Goal: Obtain resource: Obtain resource

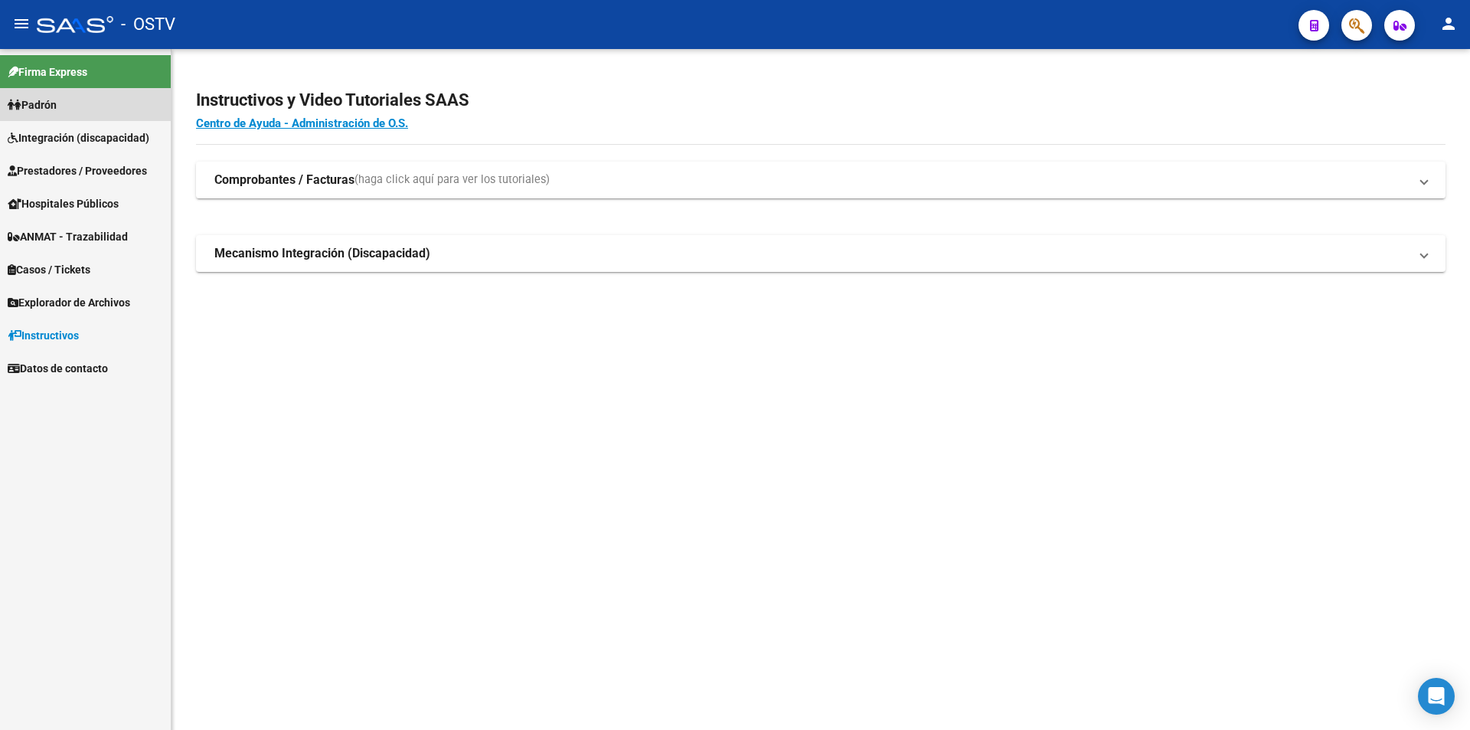
click at [136, 106] on link "Padrón" at bounding box center [85, 104] width 171 height 33
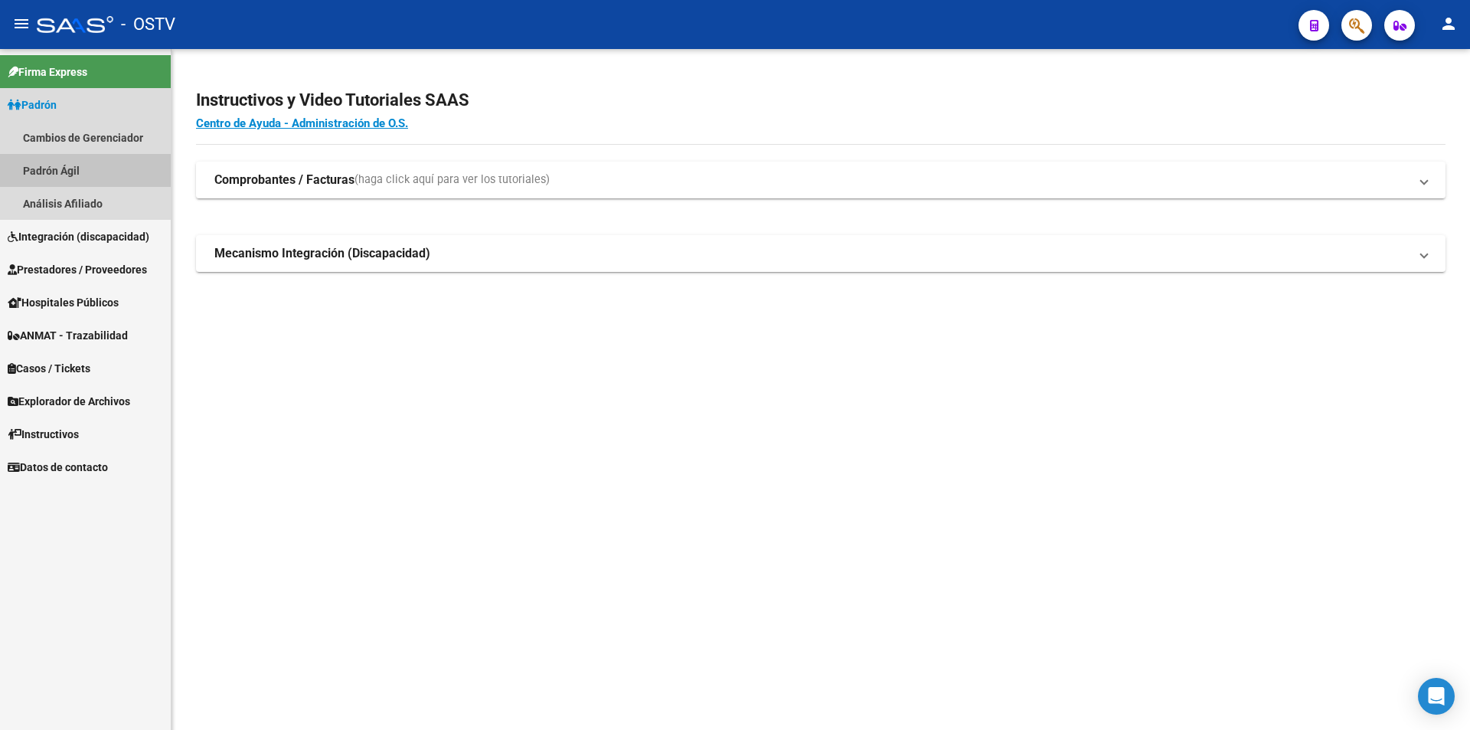
click at [128, 163] on link "Padrón Ágil" at bounding box center [85, 170] width 171 height 33
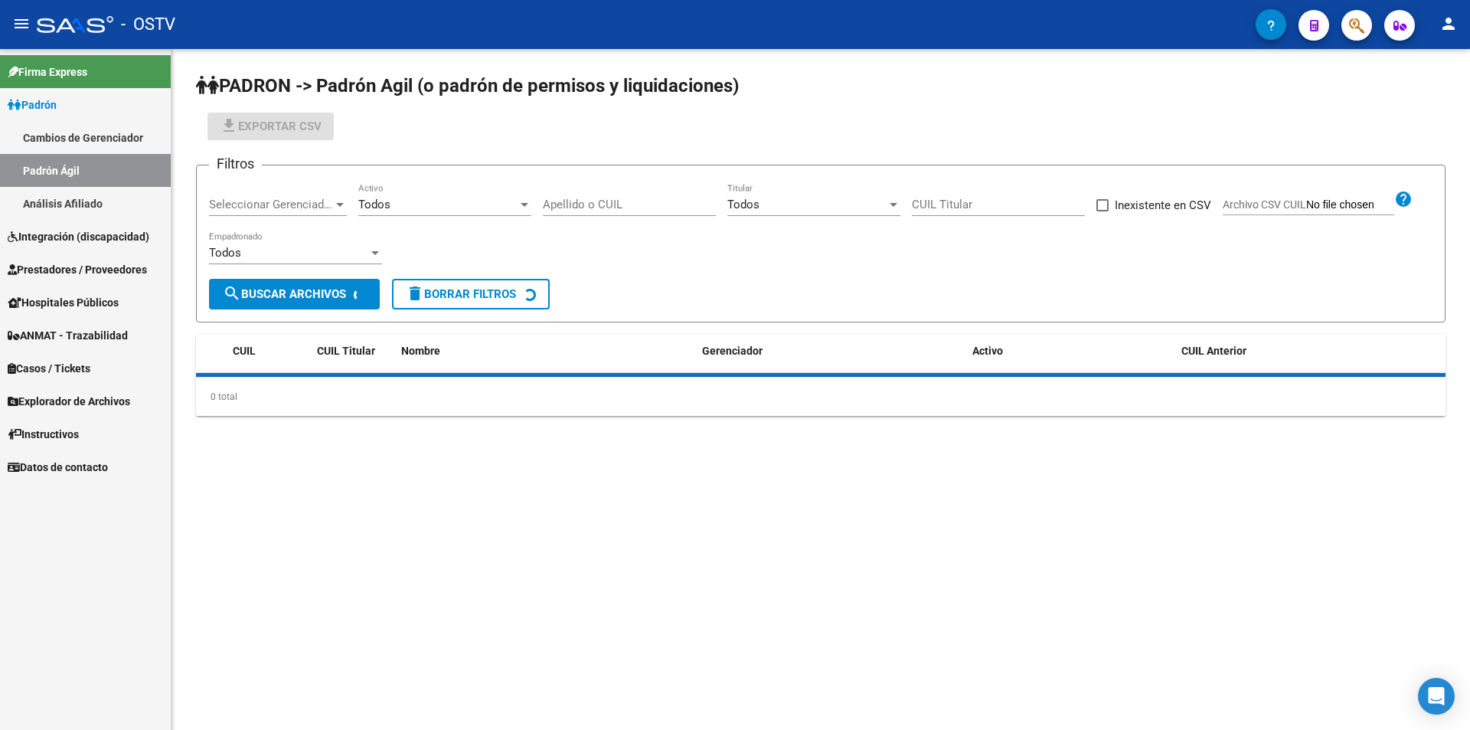
click at [128, 104] on link "Padrón" at bounding box center [85, 104] width 171 height 33
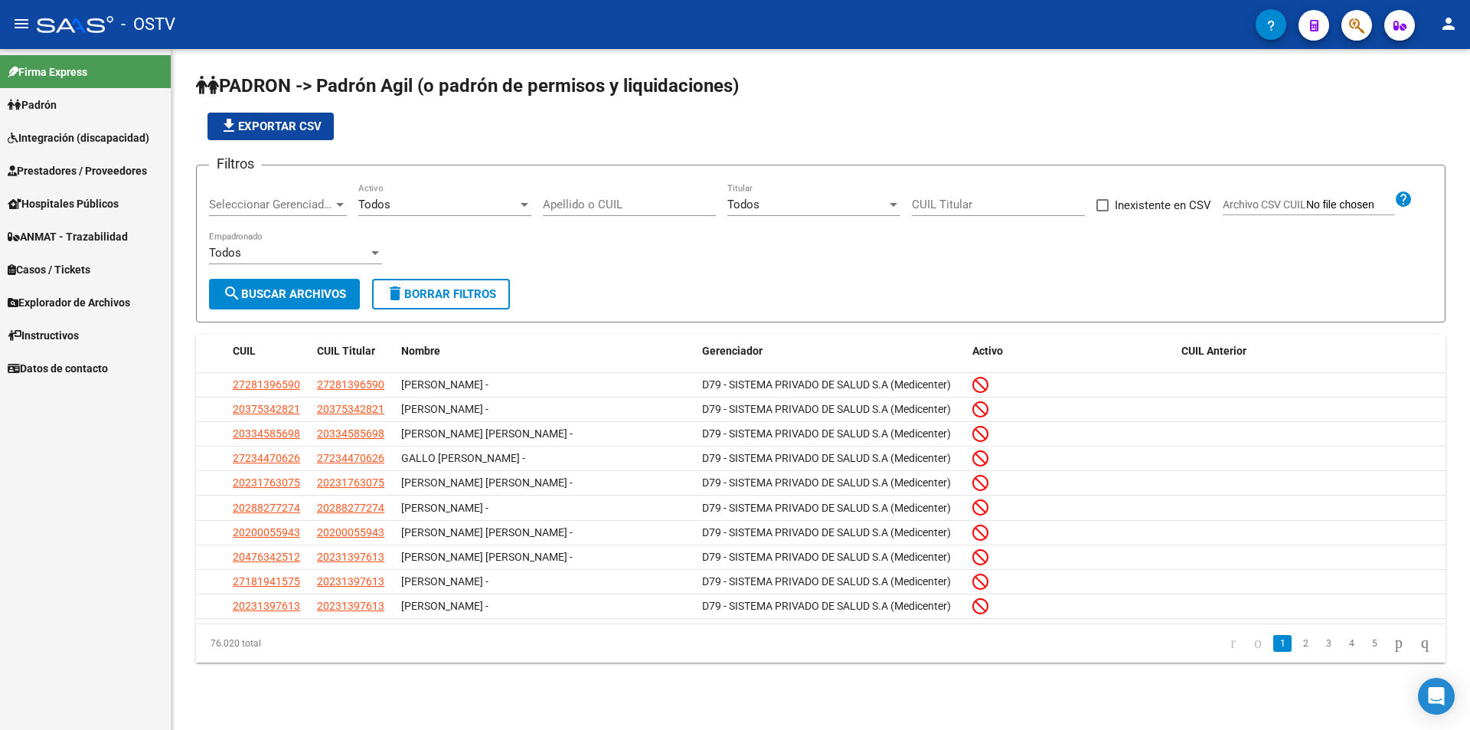
click at [242, 208] on span "Seleccionar Gerenciador" at bounding box center [271, 205] width 124 height 14
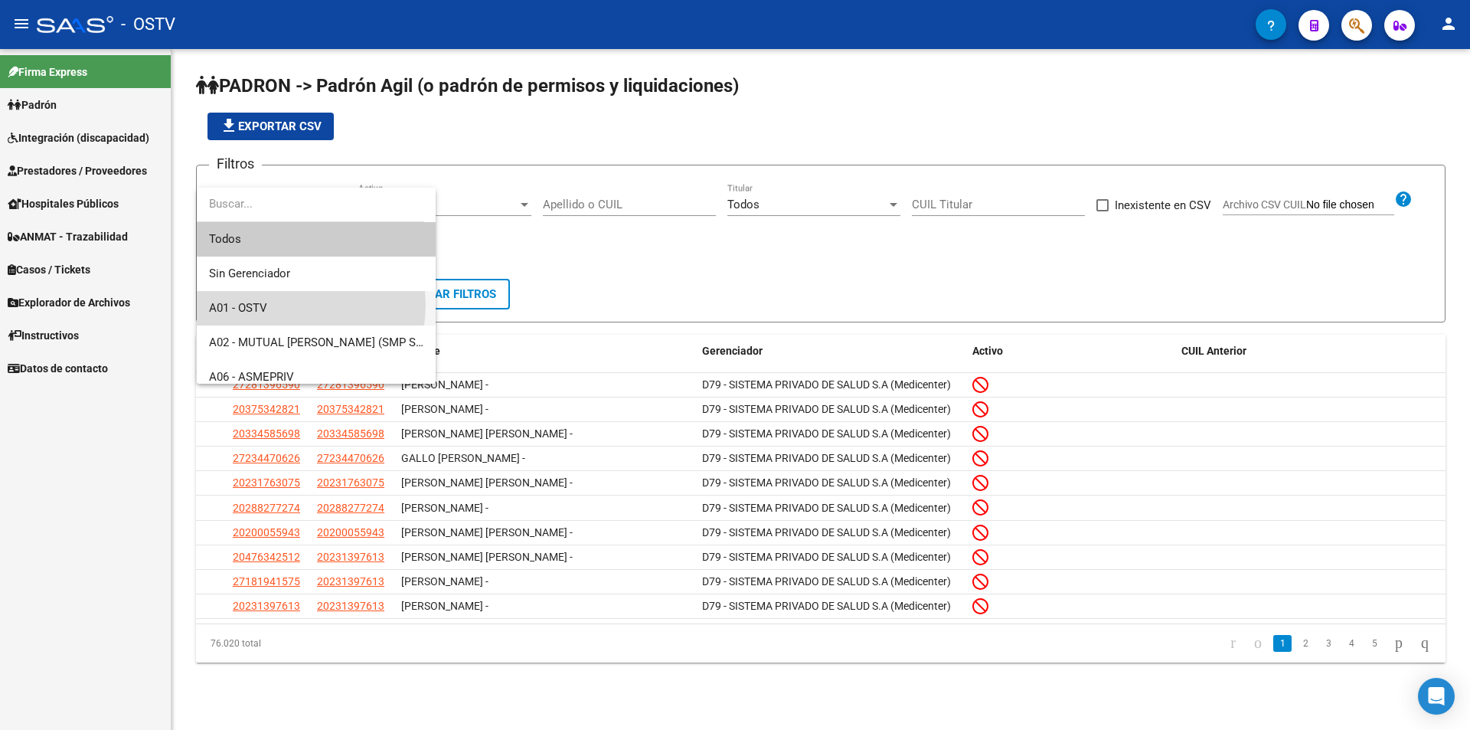
click at [288, 305] on span "A01 - OSTV" at bounding box center [316, 308] width 214 height 34
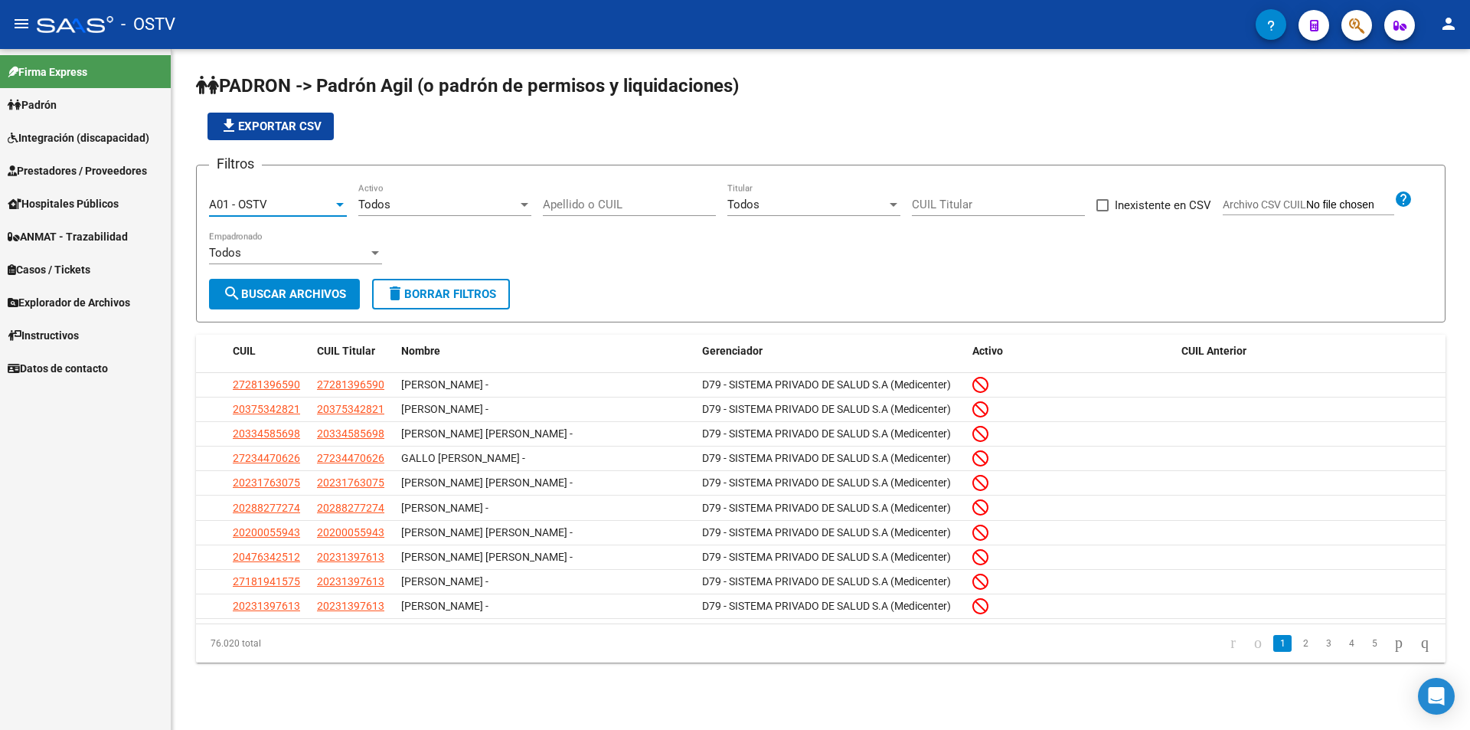
click at [296, 300] on span "search Buscar Archivos" at bounding box center [284, 294] width 123 height 14
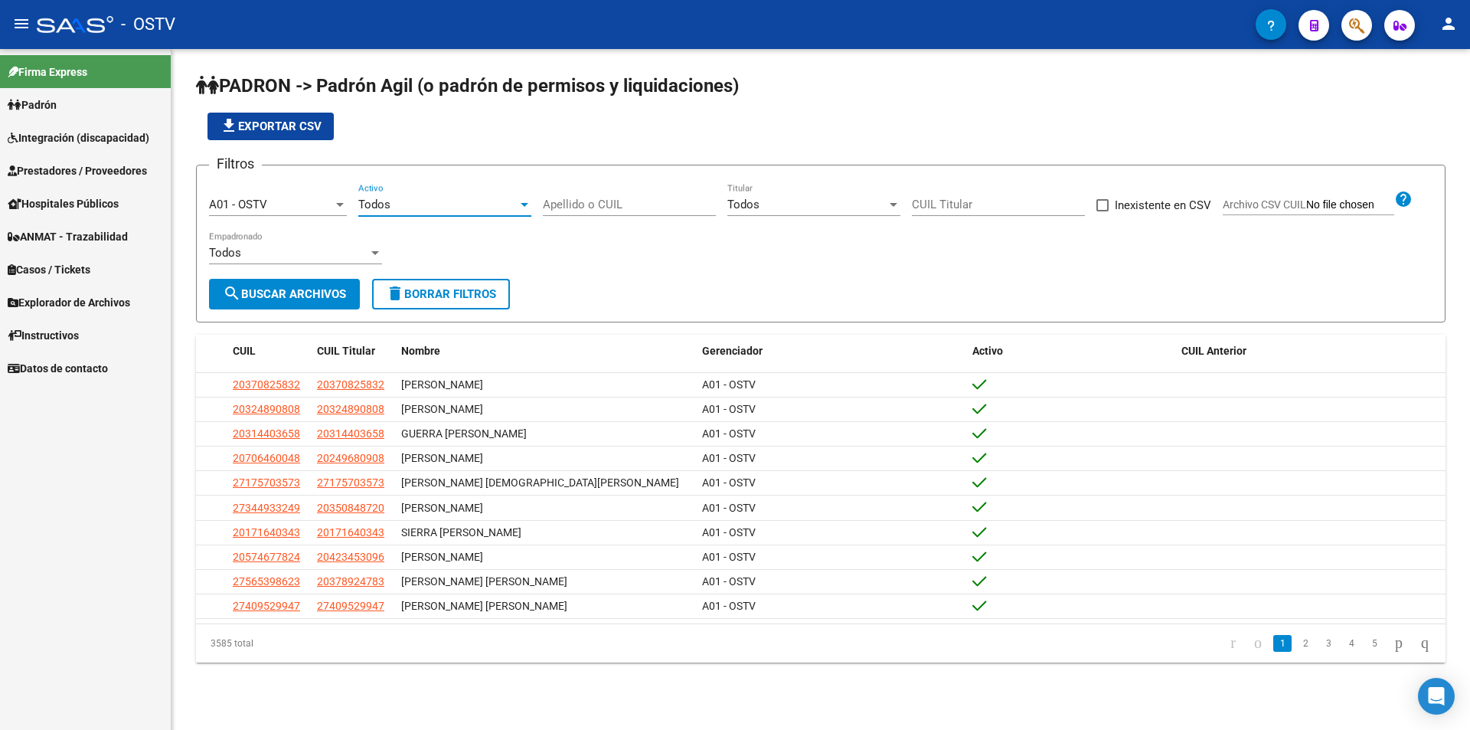
click at [524, 209] on div at bounding box center [525, 204] width 14 height 12
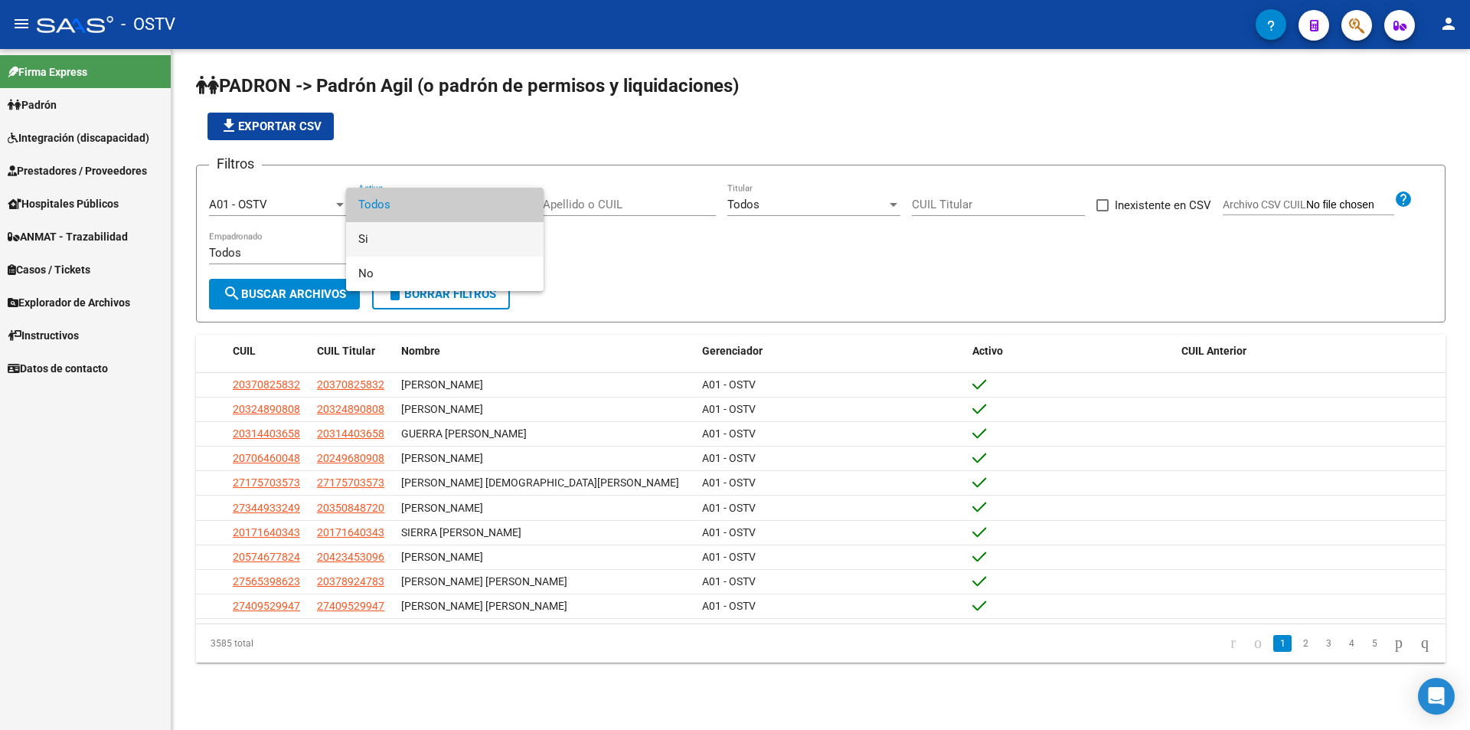
click at [503, 242] on span "Si" at bounding box center [444, 239] width 173 height 34
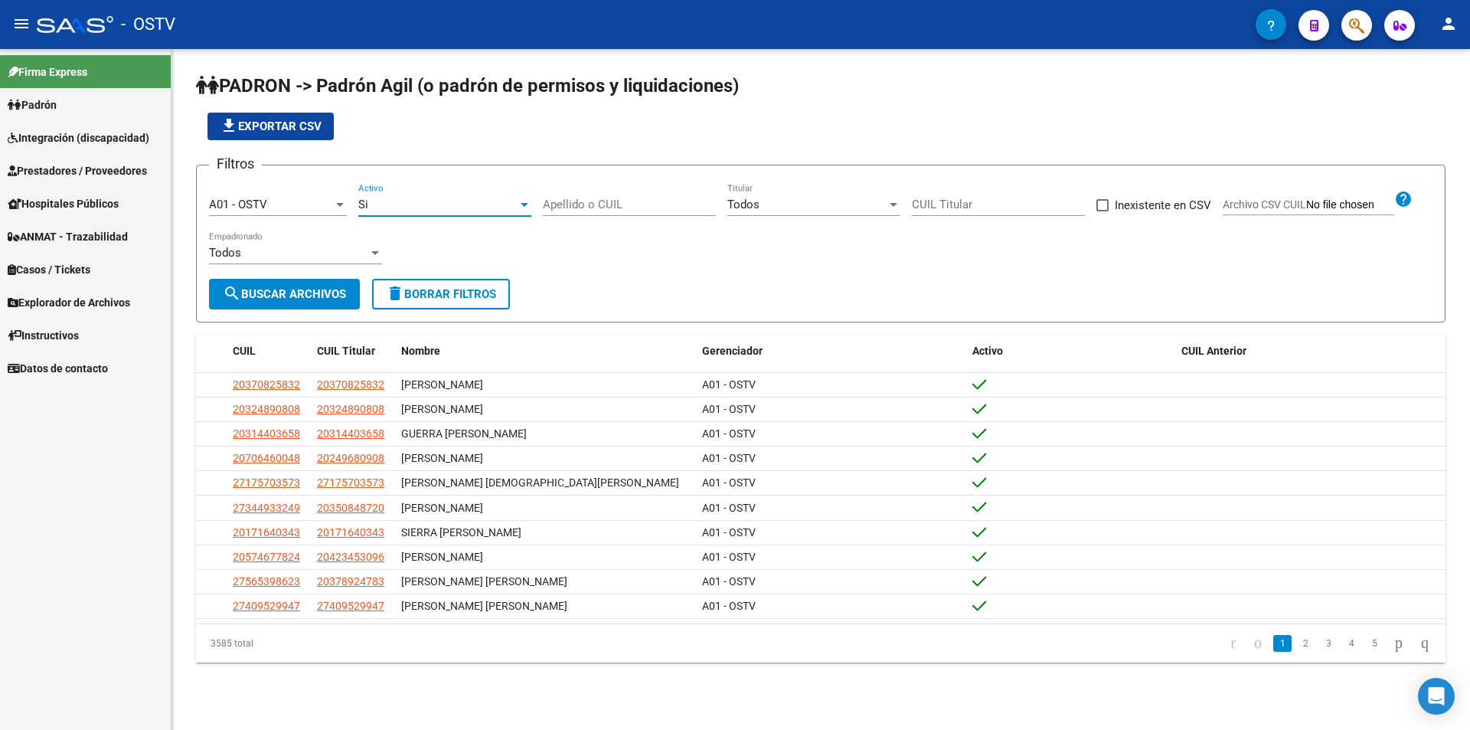
click at [325, 303] on button "search Buscar Archivos" at bounding box center [284, 294] width 151 height 31
click at [403, 136] on div "file_download Exportar CSV" at bounding box center [821, 127] width 1250 height 28
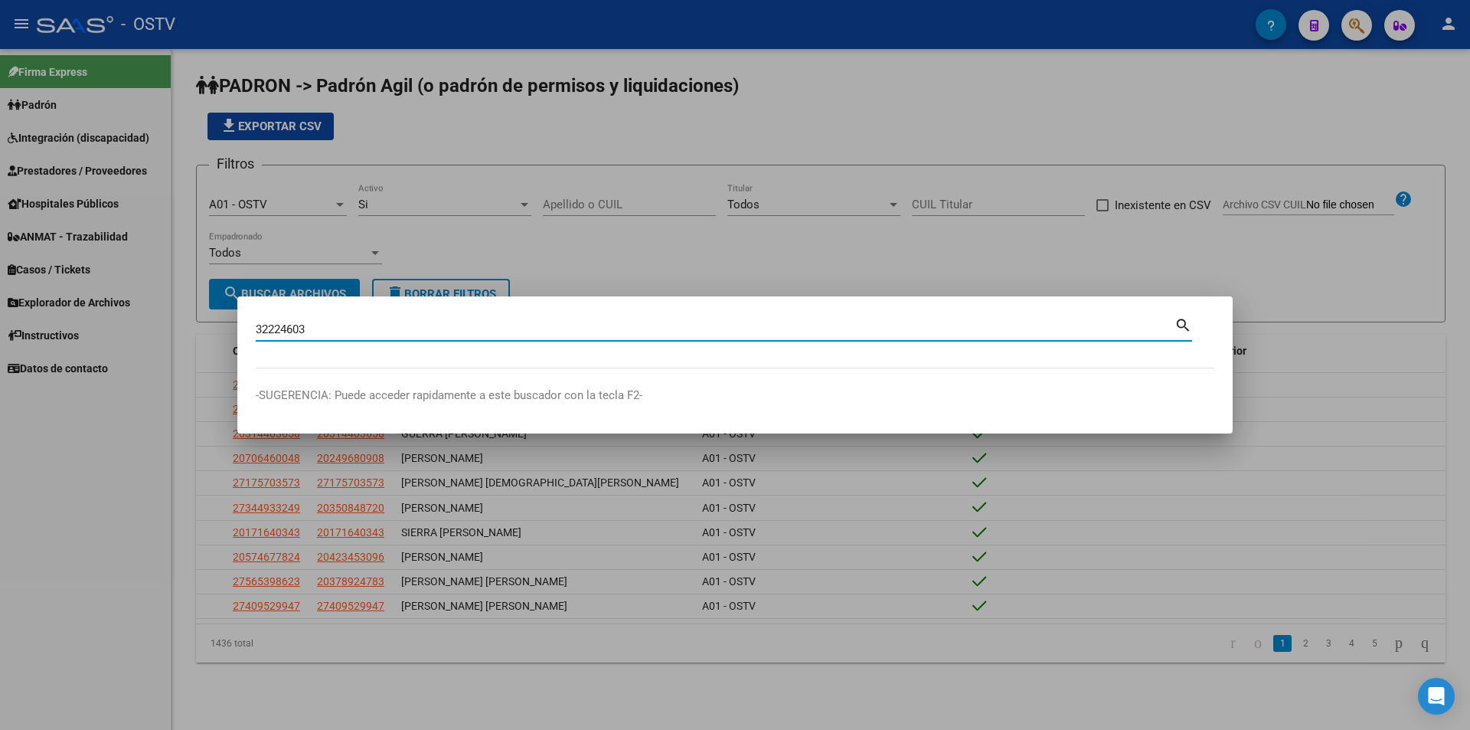
type input "32224603"
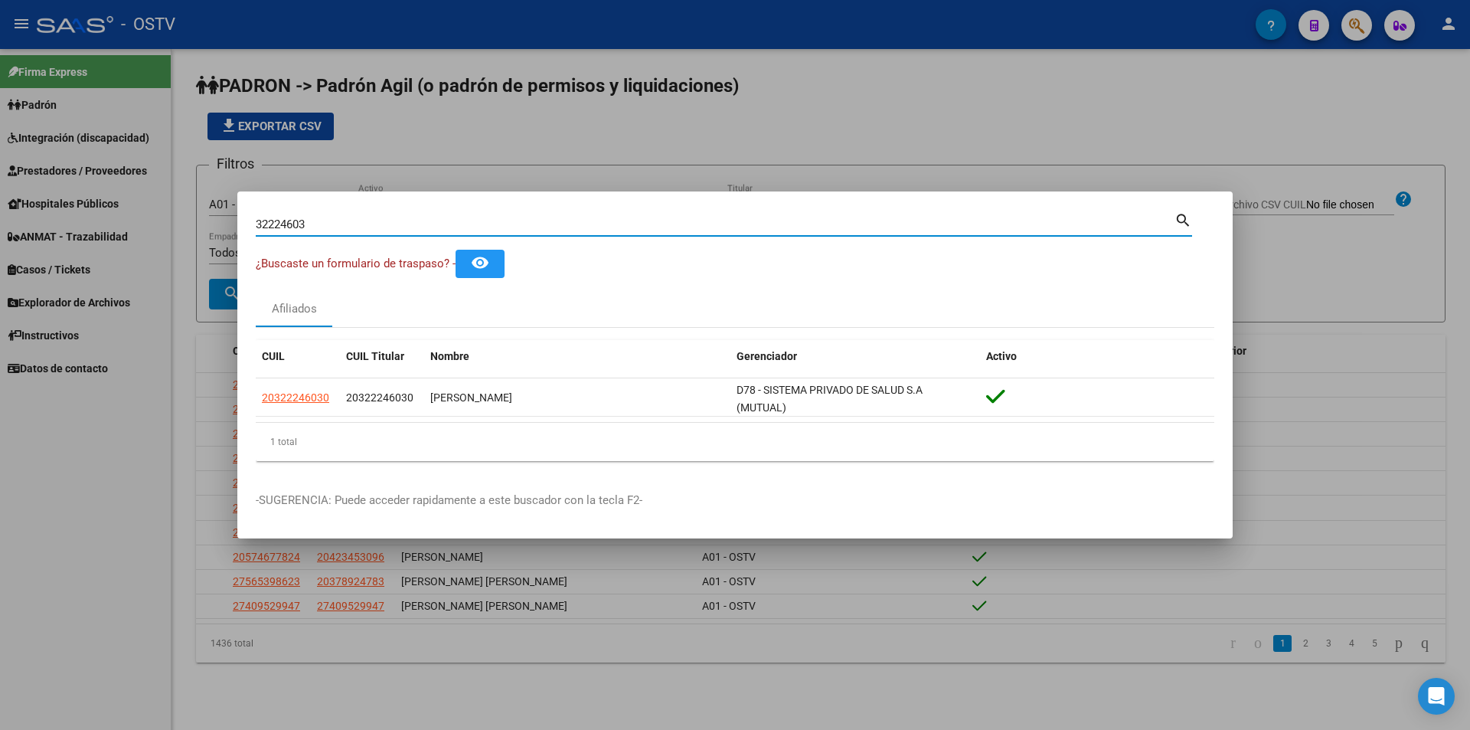
click at [831, 292] on div "Afiliados" at bounding box center [735, 308] width 959 height 37
